Goal: Transaction & Acquisition: Purchase product/service

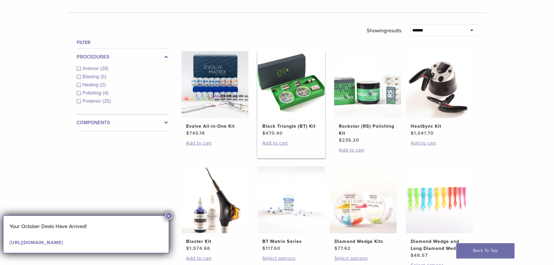
scroll to position [204, 0]
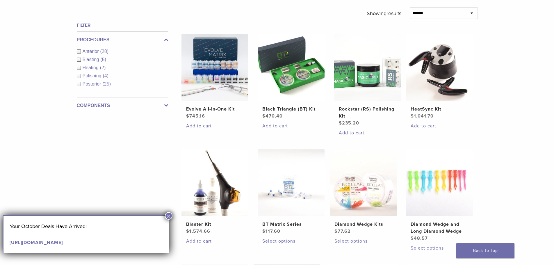
click at [78, 52] on div "Anterior (28)" at bounding box center [122, 51] width 91 height 7
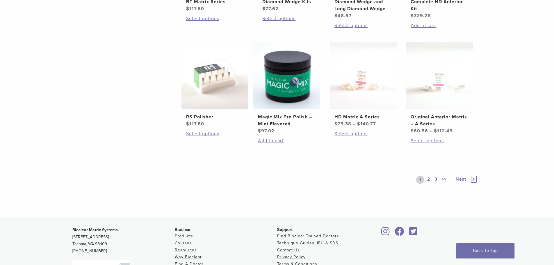
scroll to position [436, 0]
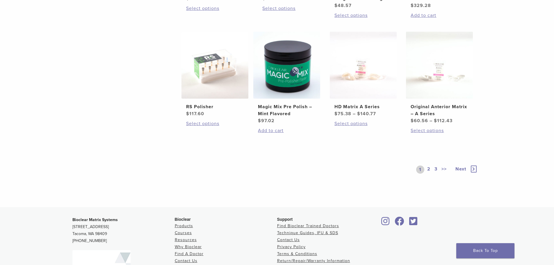
click at [427, 168] on link "2" at bounding box center [429, 169] width 6 height 8
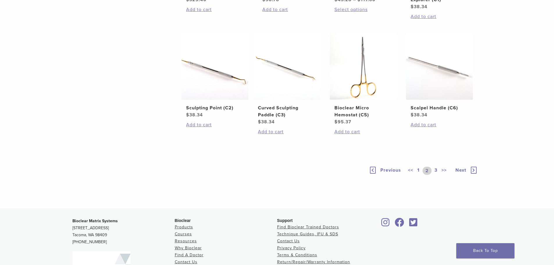
scroll to position [494, 0]
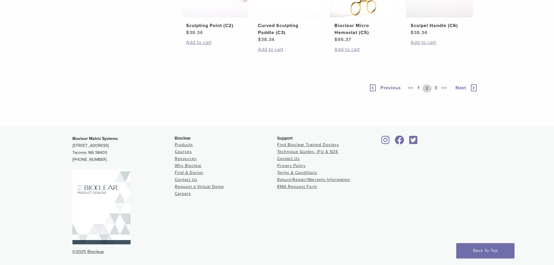
click at [434, 92] on link "3" at bounding box center [435, 88] width 5 height 8
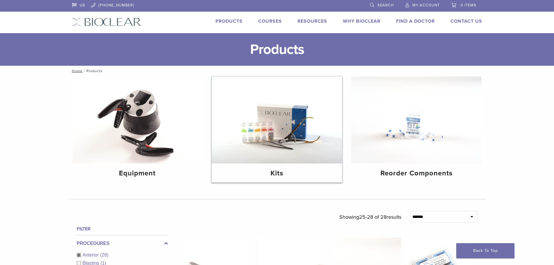
click at [300, 145] on img at bounding box center [277, 119] width 130 height 87
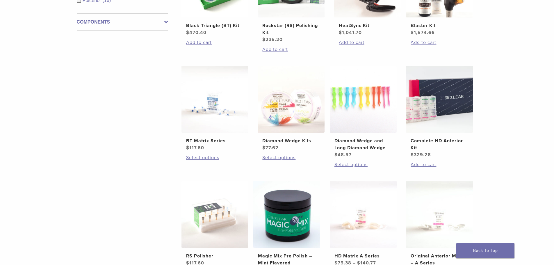
scroll to position [204, 0]
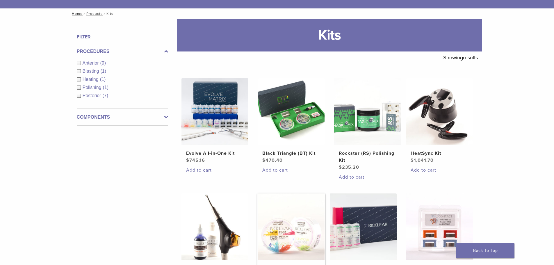
scroll to position [175, 0]
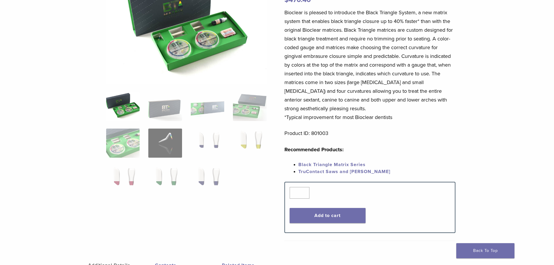
scroll to position [87, 0]
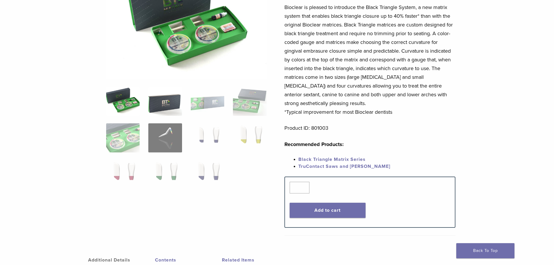
drag, startPoint x: 168, startPoint y: 108, endPoint x: 172, endPoint y: 109, distance: 3.8
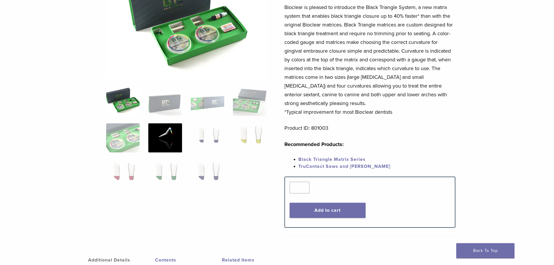
click at [169, 108] on img at bounding box center [164, 101] width 33 height 29
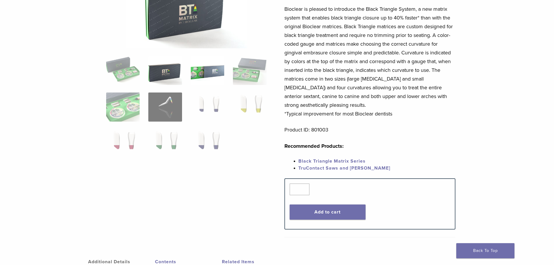
scroll to position [29, 0]
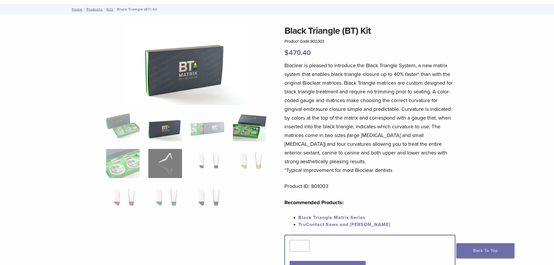
click at [245, 126] on img at bounding box center [249, 126] width 33 height 29
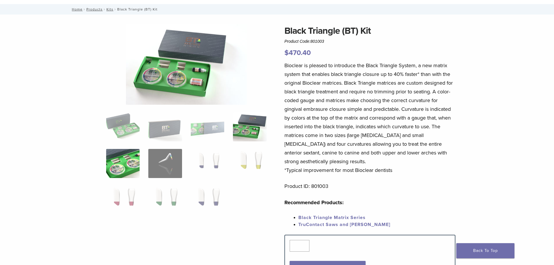
click at [123, 170] on img at bounding box center [122, 163] width 33 height 29
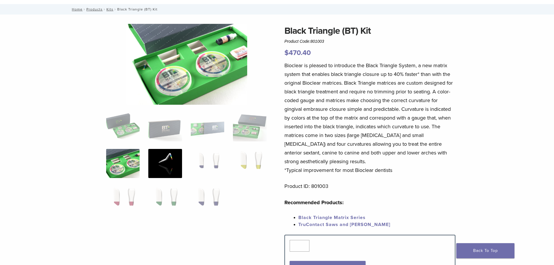
click at [171, 163] on img at bounding box center [164, 163] width 33 height 29
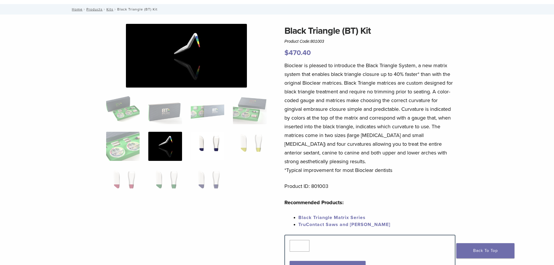
click at [206, 150] on img at bounding box center [207, 146] width 33 height 29
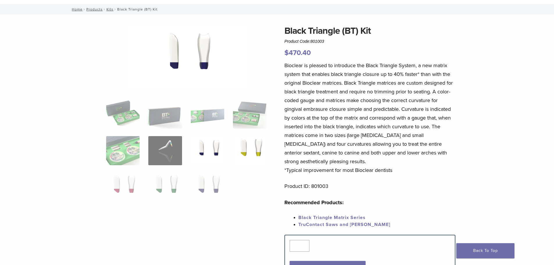
click at [251, 150] on img at bounding box center [249, 150] width 33 height 29
click at [128, 183] on img at bounding box center [122, 187] width 33 height 29
click at [161, 182] on img at bounding box center [164, 187] width 33 height 29
click at [194, 182] on img at bounding box center [207, 187] width 33 height 29
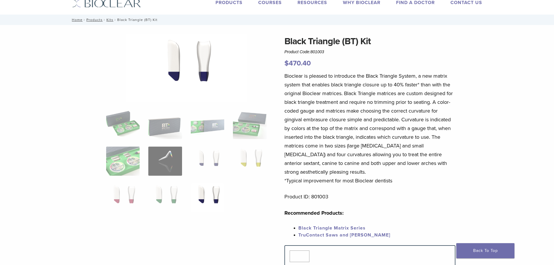
scroll to position [0, 0]
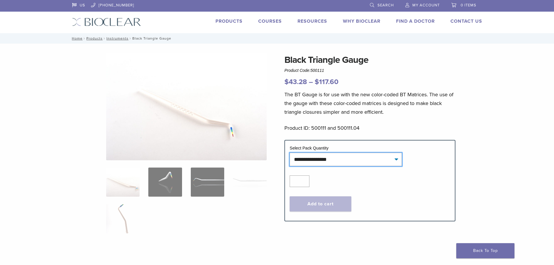
click at [321, 159] on select "**********" at bounding box center [346, 159] width 112 height 13
click at [290, 153] on select "**********" at bounding box center [346, 159] width 112 height 13
select select "*********"
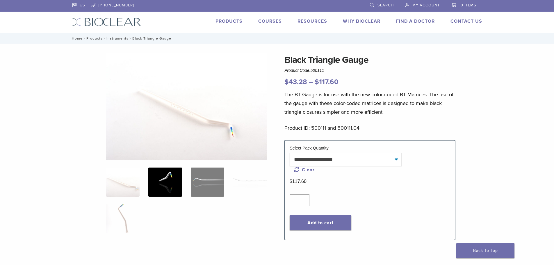
click at [177, 183] on img at bounding box center [164, 182] width 33 height 29
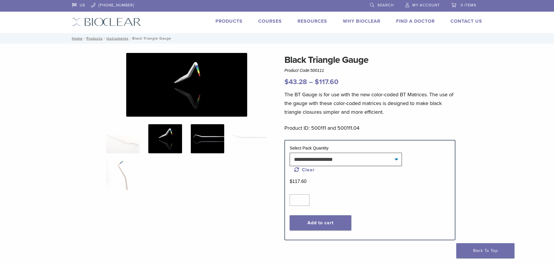
click at [198, 143] on img at bounding box center [207, 138] width 33 height 29
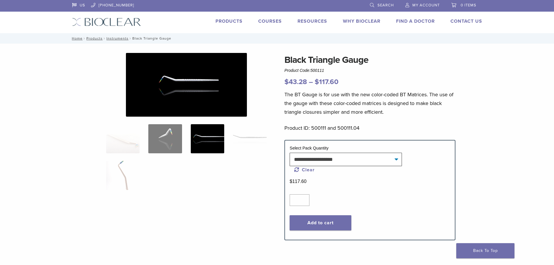
click at [250, 136] on img at bounding box center [249, 138] width 33 height 29
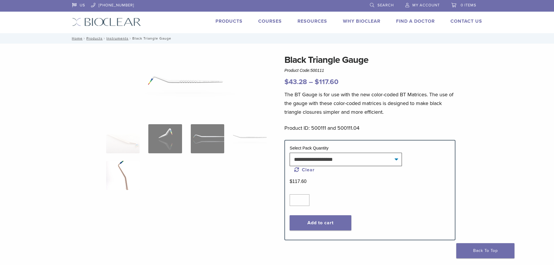
click at [116, 181] on img at bounding box center [122, 175] width 33 height 29
